Goal: Task Accomplishment & Management: Manage account settings

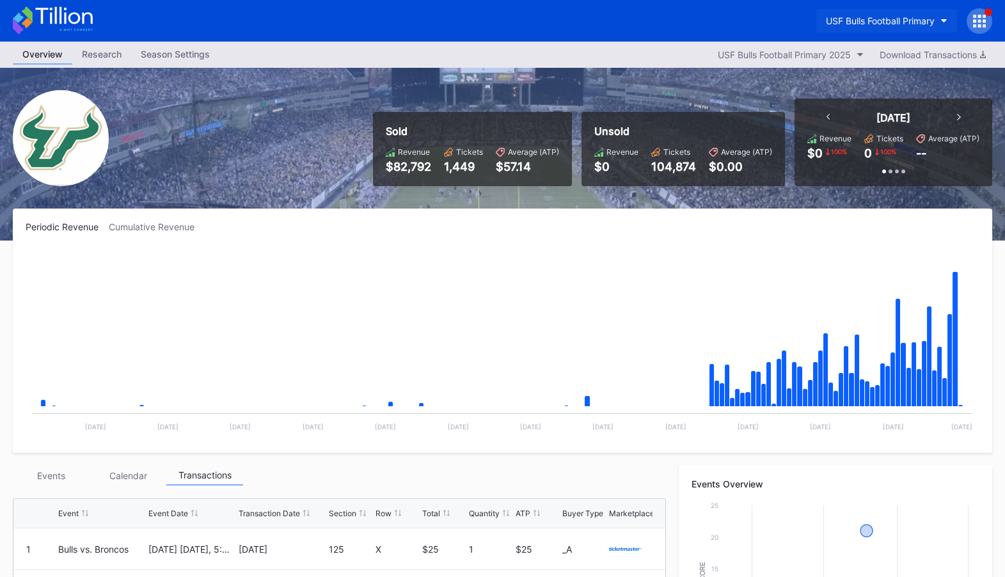
click at [874, 21] on div "USF Bulls Football Primary" at bounding box center [880, 20] width 109 height 11
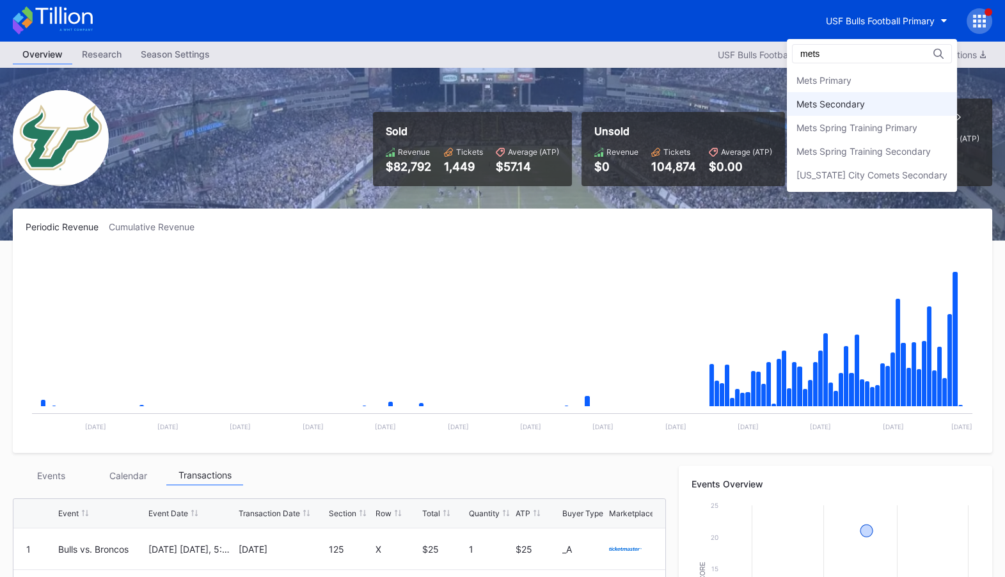
type input "mets"
click at [851, 108] on div "Mets Secondary" at bounding box center [831, 104] width 68 height 11
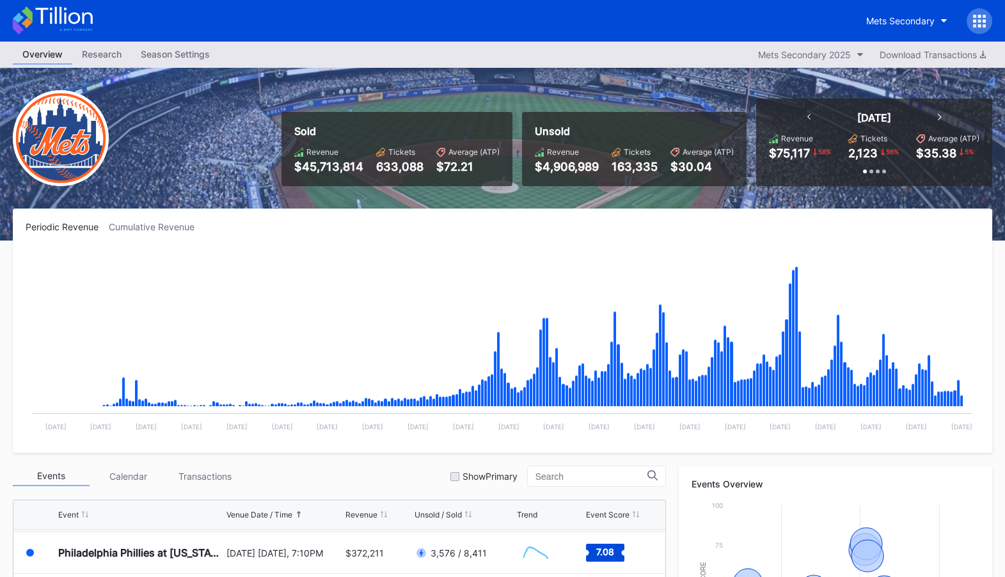
click at [173, 58] on div "Season Settings" at bounding box center [175, 54] width 88 height 19
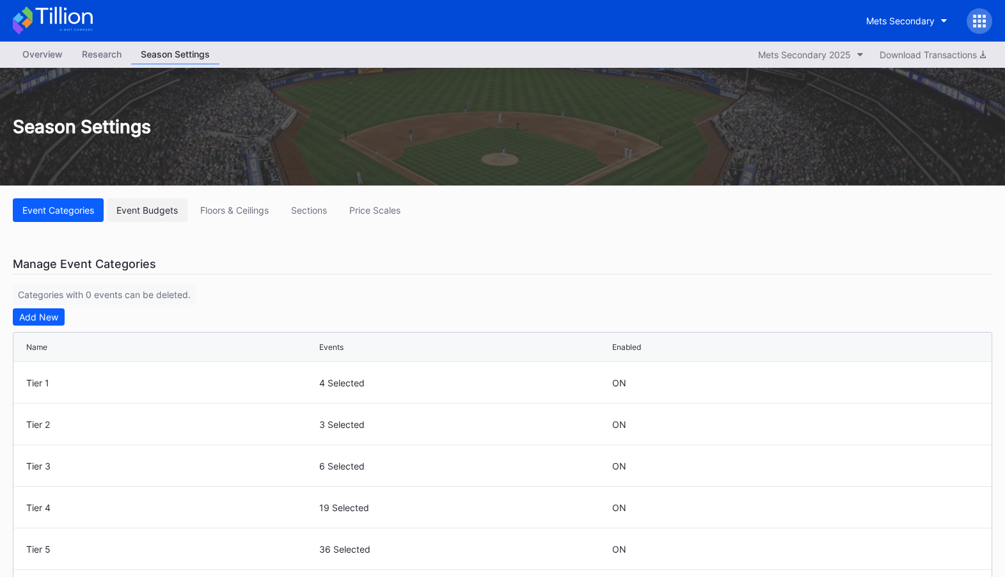
click at [147, 207] on div "Event Budgets" at bounding box center [146, 210] width 61 height 11
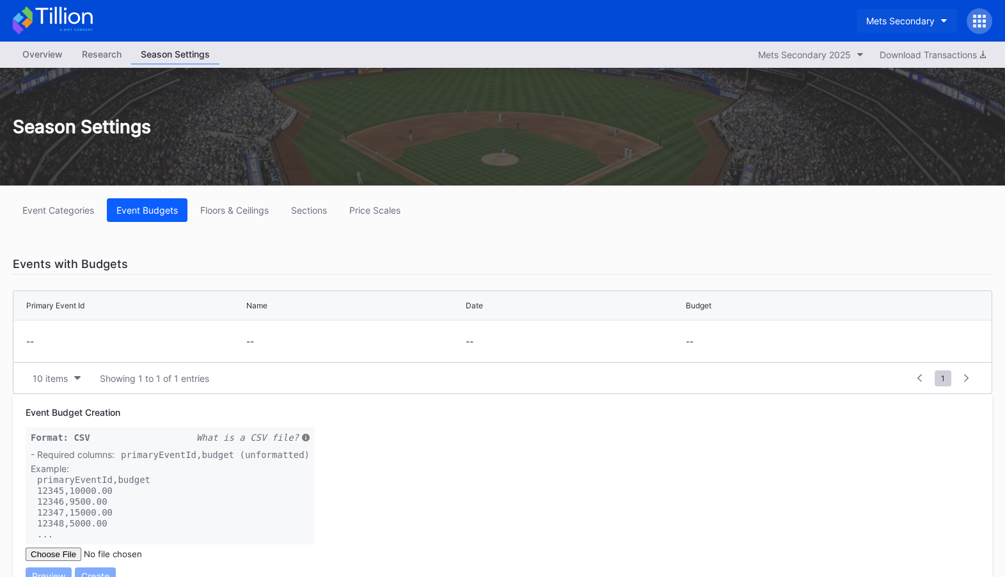
click at [911, 22] on div "Mets Secondary" at bounding box center [900, 20] width 68 height 11
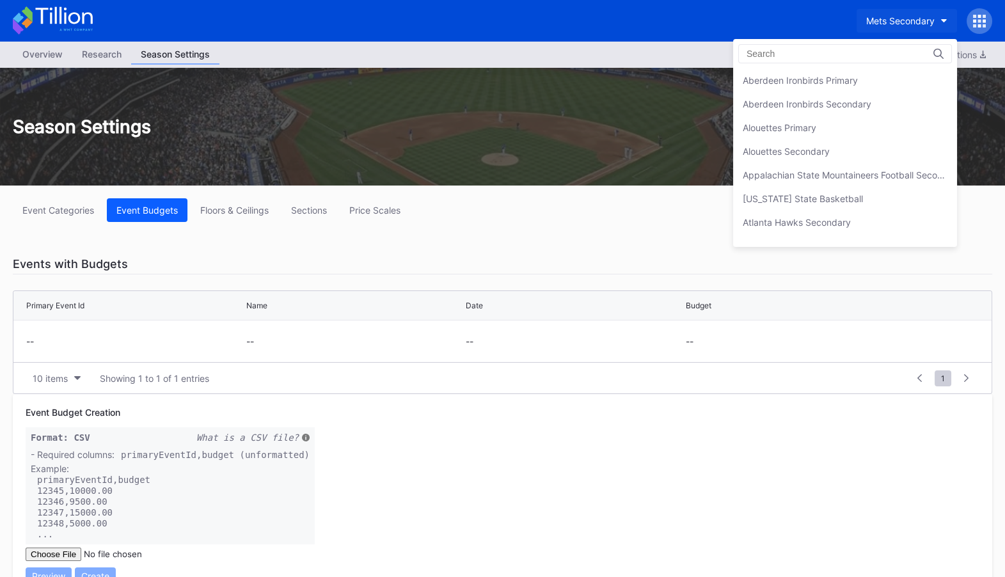
scroll to position [2003, 0]
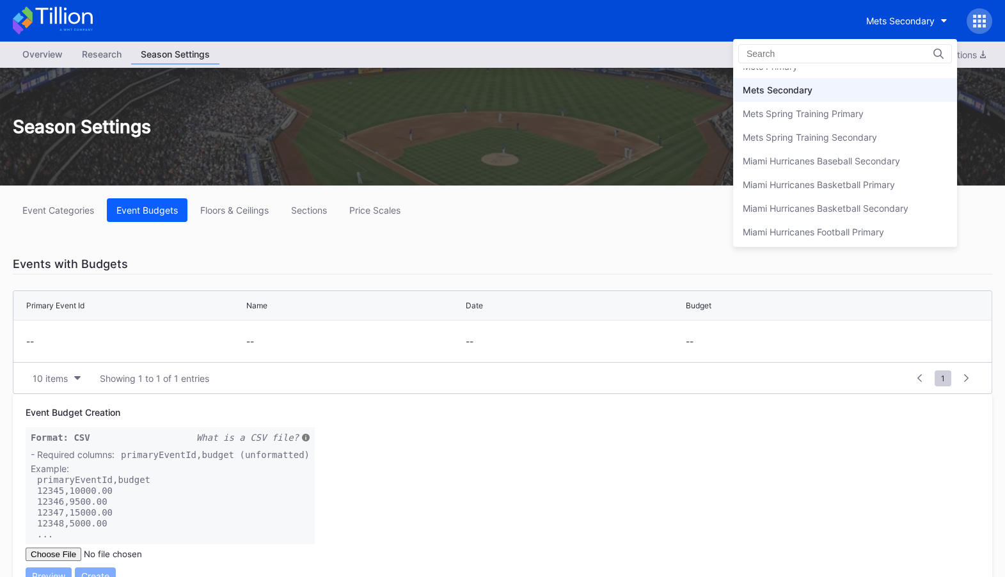
type input "j"
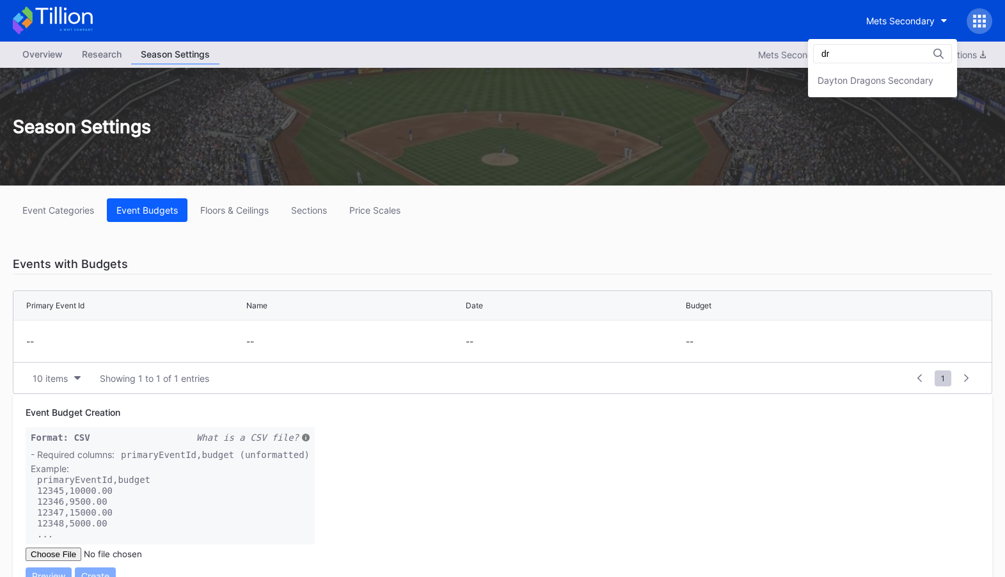
type input "d"
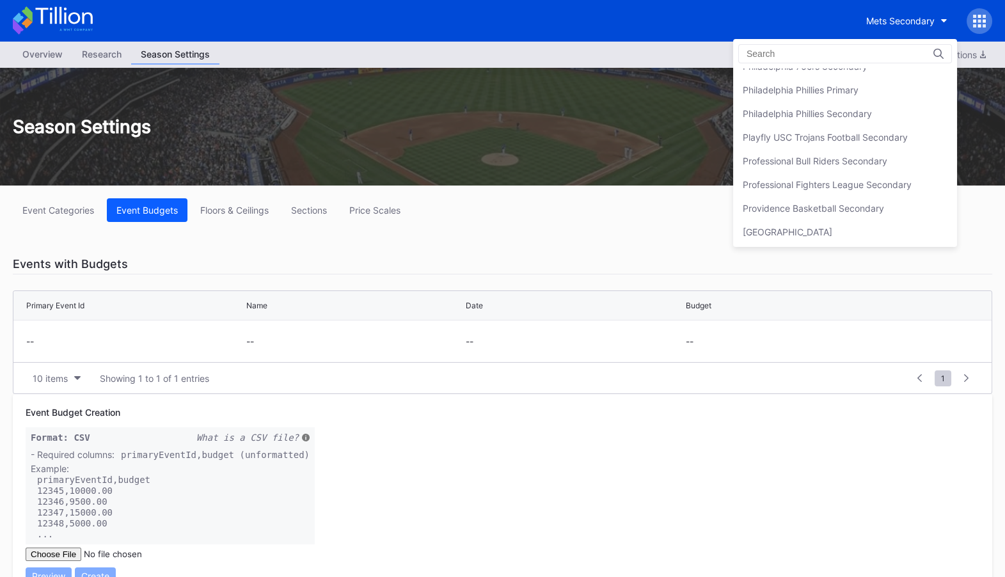
type input "d"
type input "D"
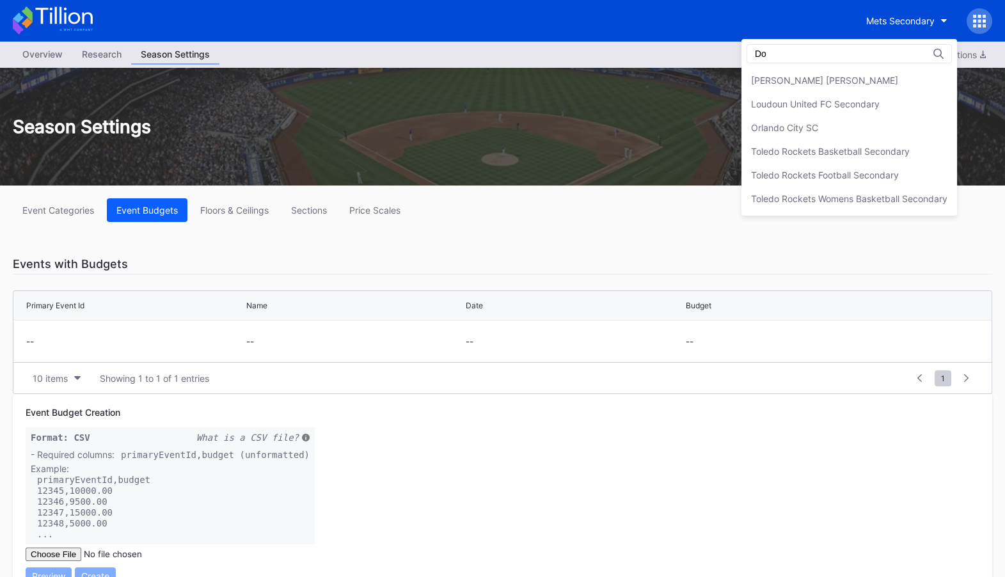
type input "D"
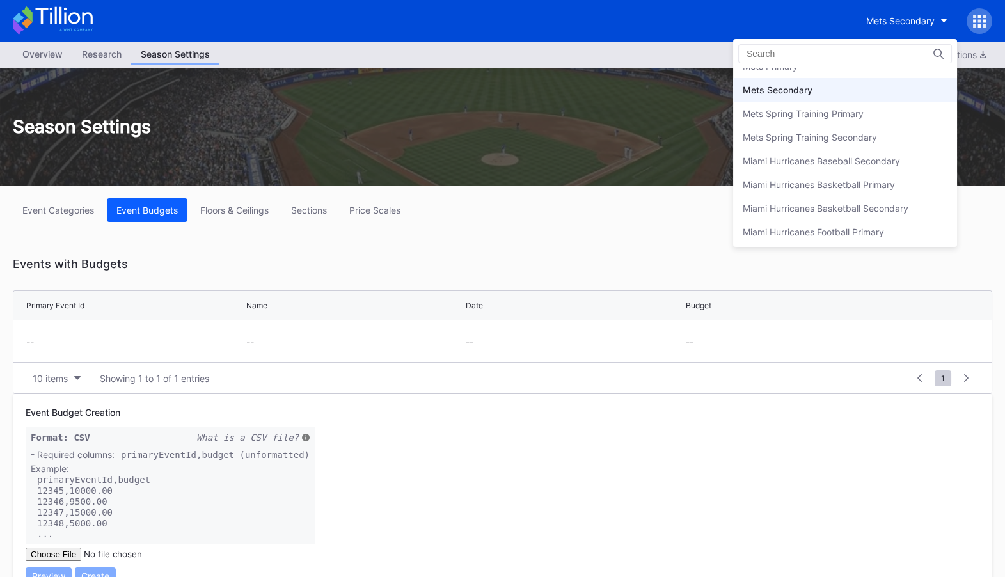
type input "D"
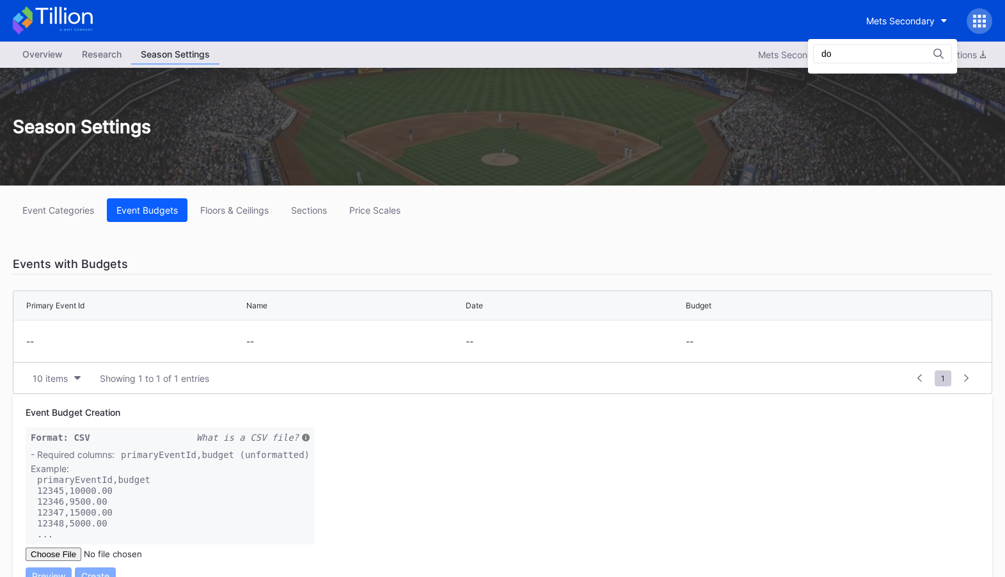
type input "d"
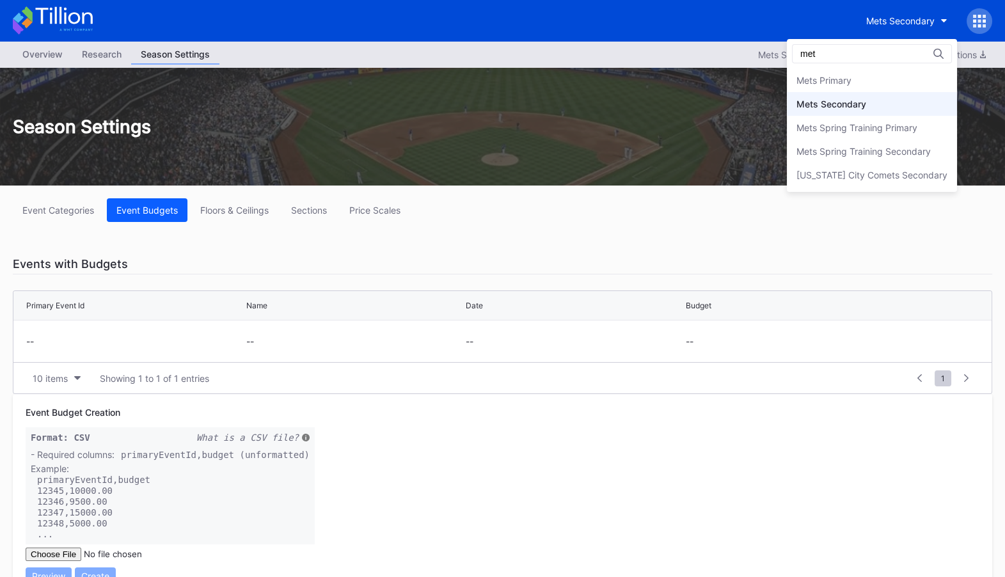
type input "mets"
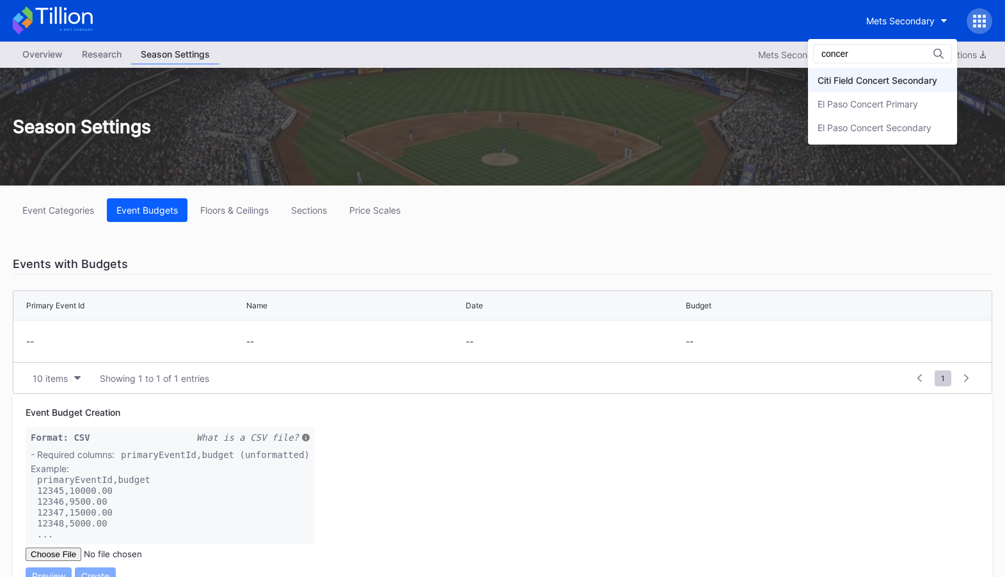
type input "concer"
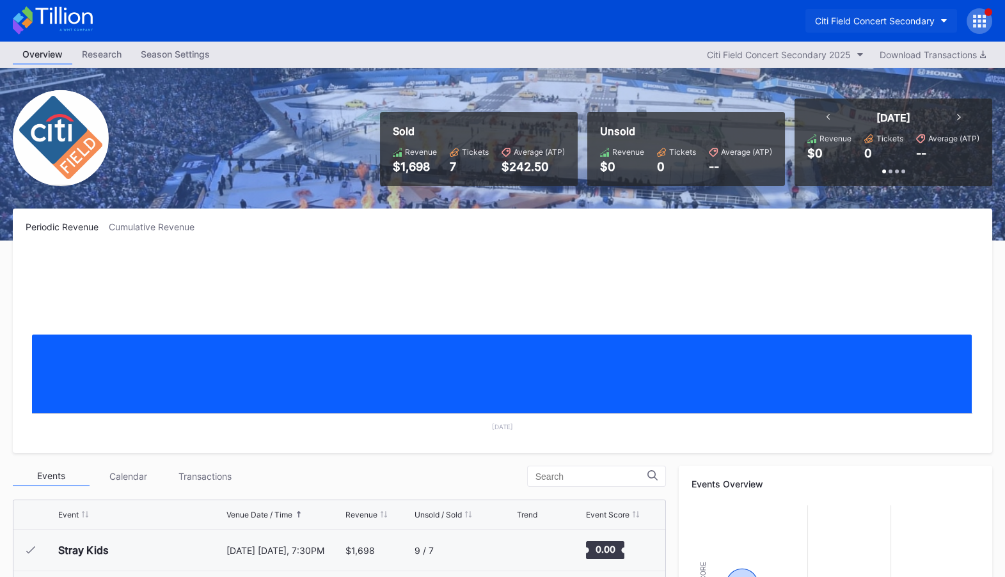
click at [905, 20] on div "Citi Field Concert Secondary" at bounding box center [875, 20] width 120 height 11
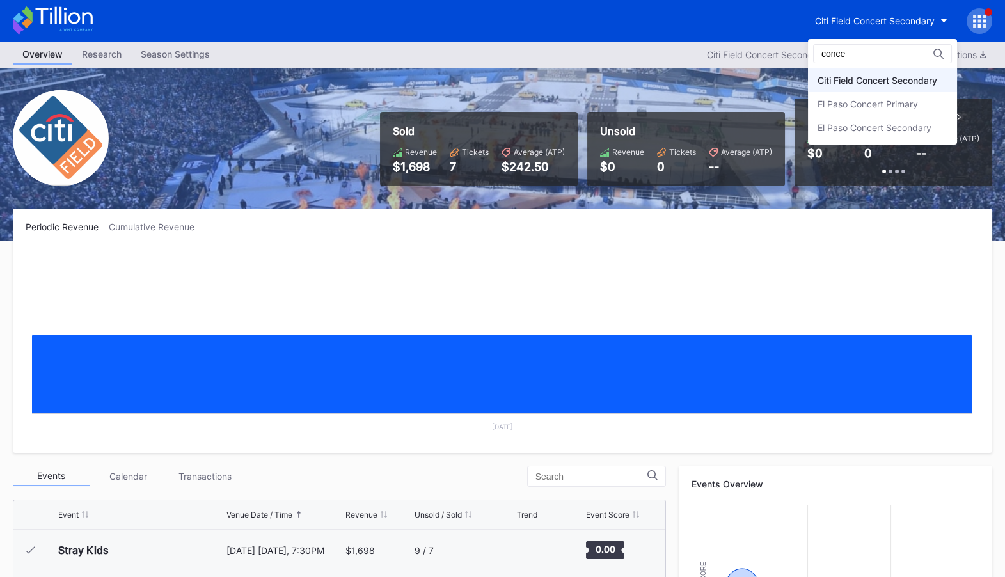
type input "concer"
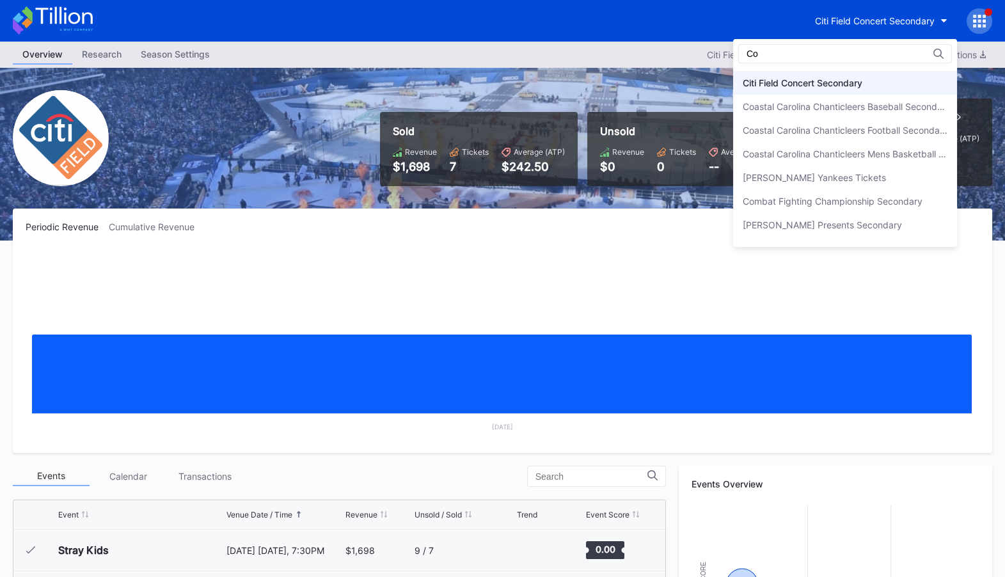
type input "C"
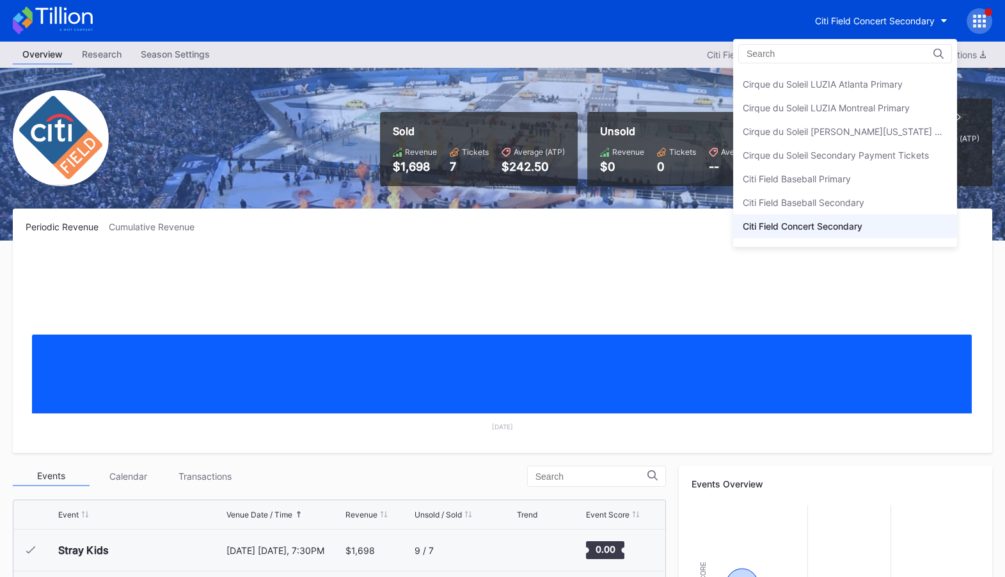
scroll to position [754, 0]
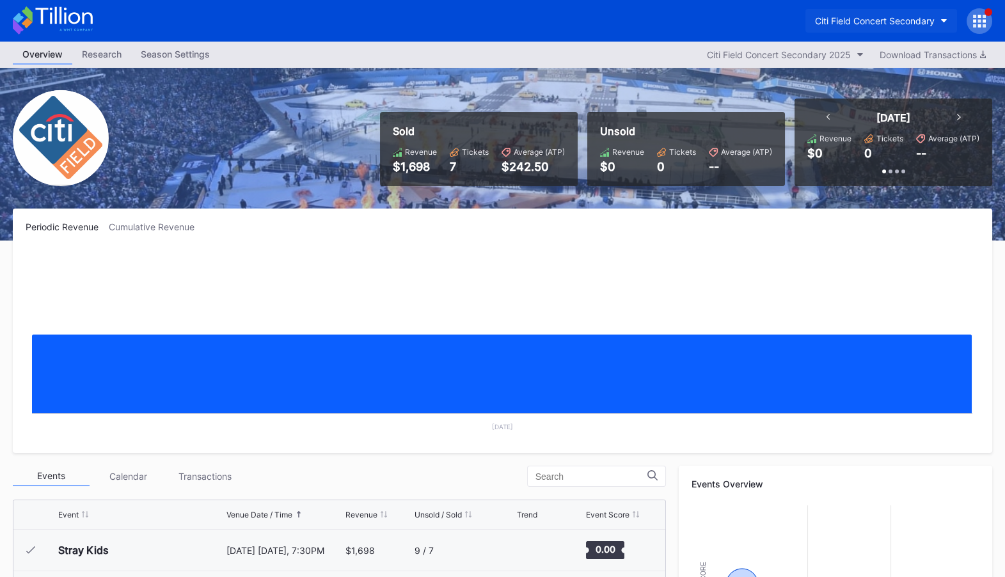
click at [896, 32] on button "Citi Field Concert Secondary" at bounding box center [882, 21] width 152 height 24
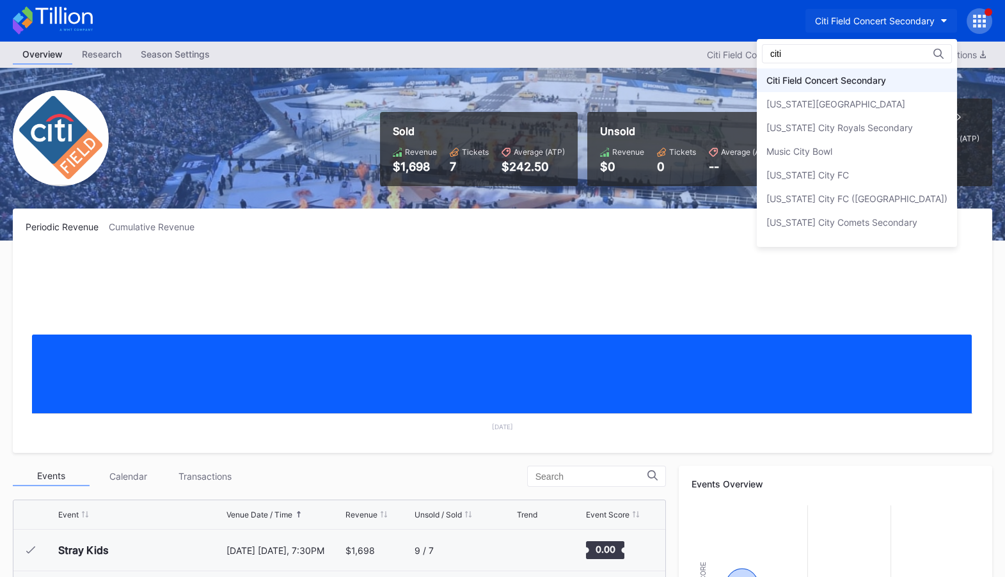
scroll to position [0, 0]
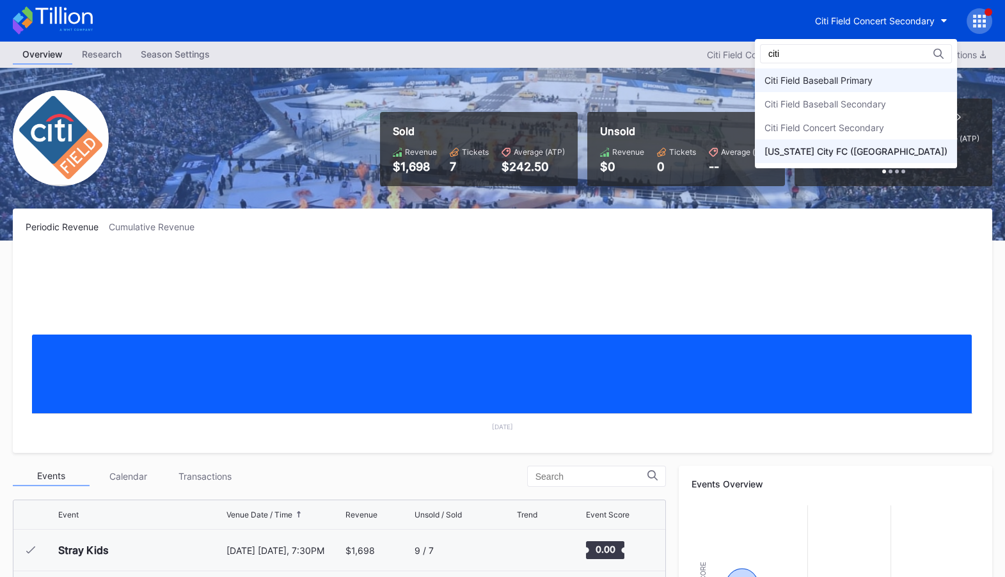
type input "citi"
click at [873, 83] on div "Citi Field Baseball Primary" at bounding box center [819, 80] width 108 height 11
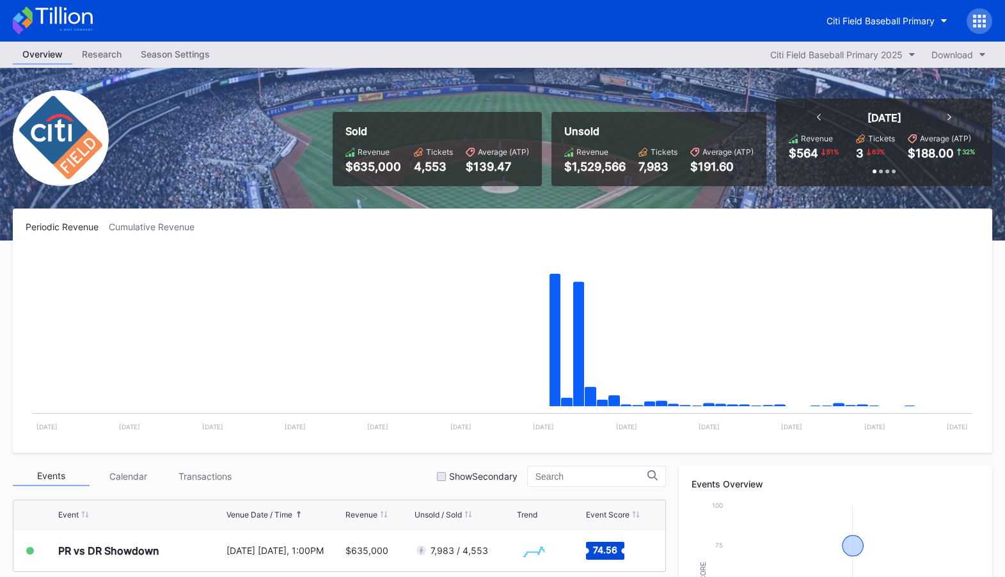
click at [186, 61] on div "Season Settings" at bounding box center [175, 54] width 88 height 19
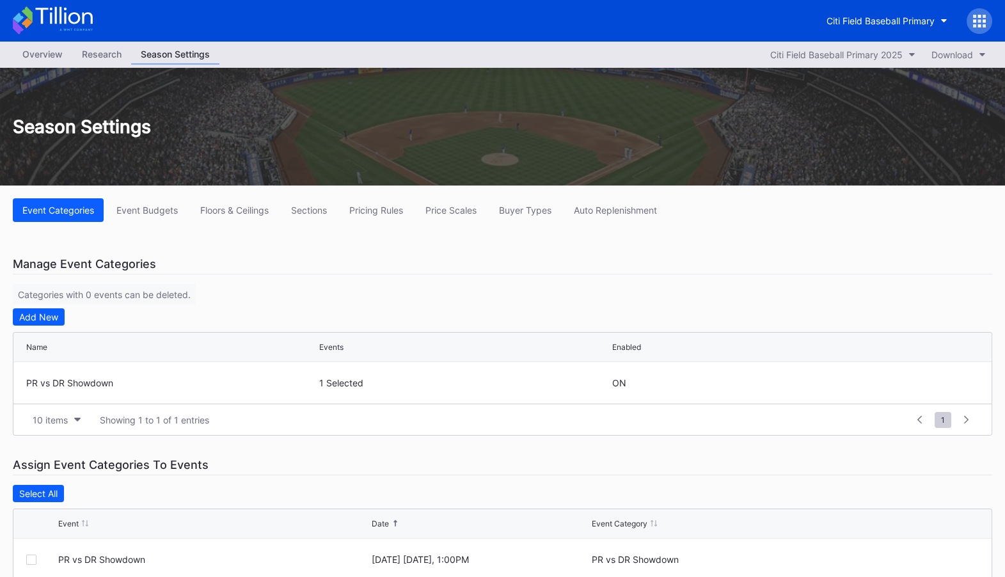
scroll to position [20, 0]
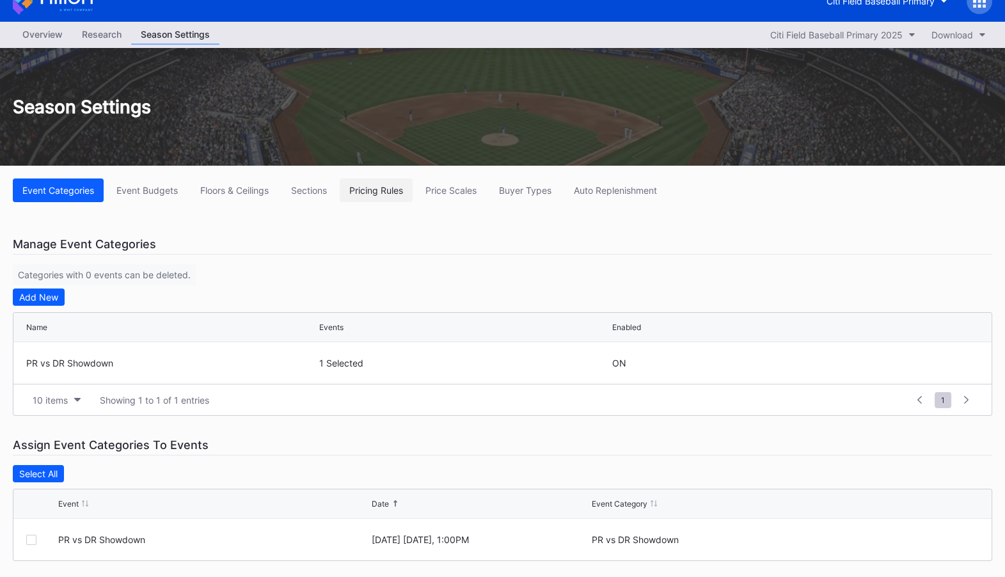
click at [394, 193] on div "Pricing Rules" at bounding box center [376, 190] width 54 height 11
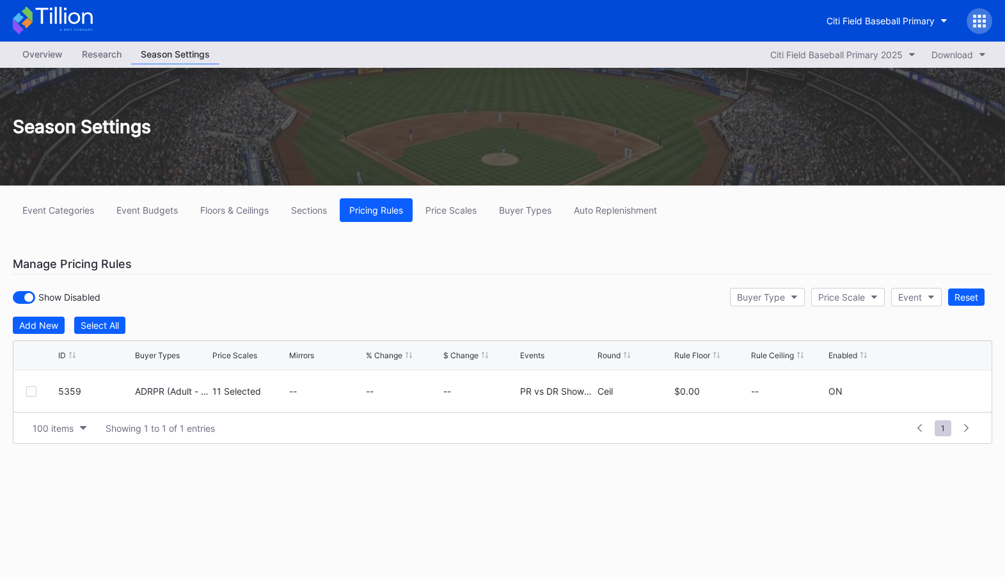
click at [44, 54] on div "Overview" at bounding box center [43, 54] width 60 height 19
